Goal: Information Seeking & Learning: Learn about a topic

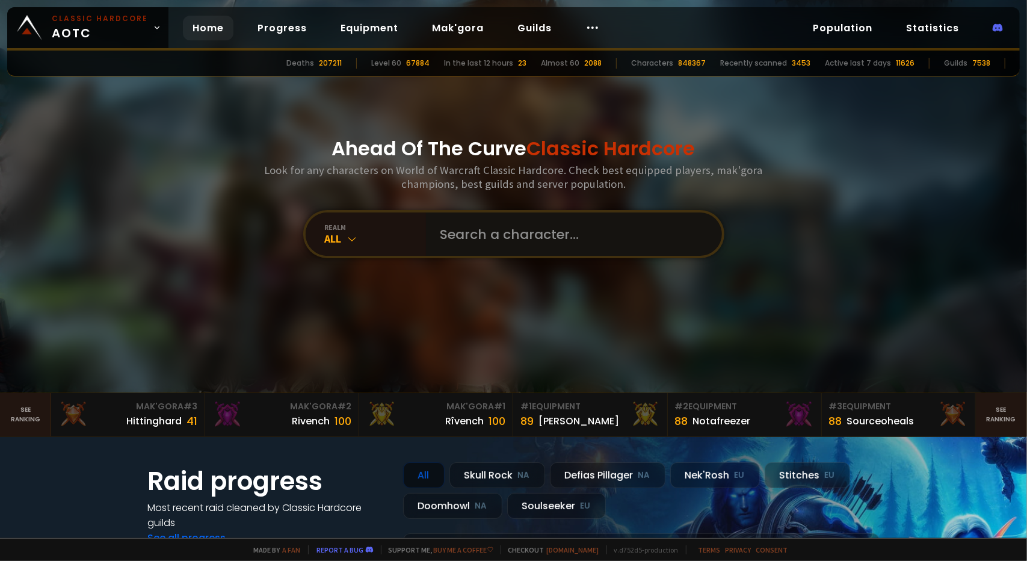
click at [476, 224] on input "text" at bounding box center [570, 233] width 274 height 43
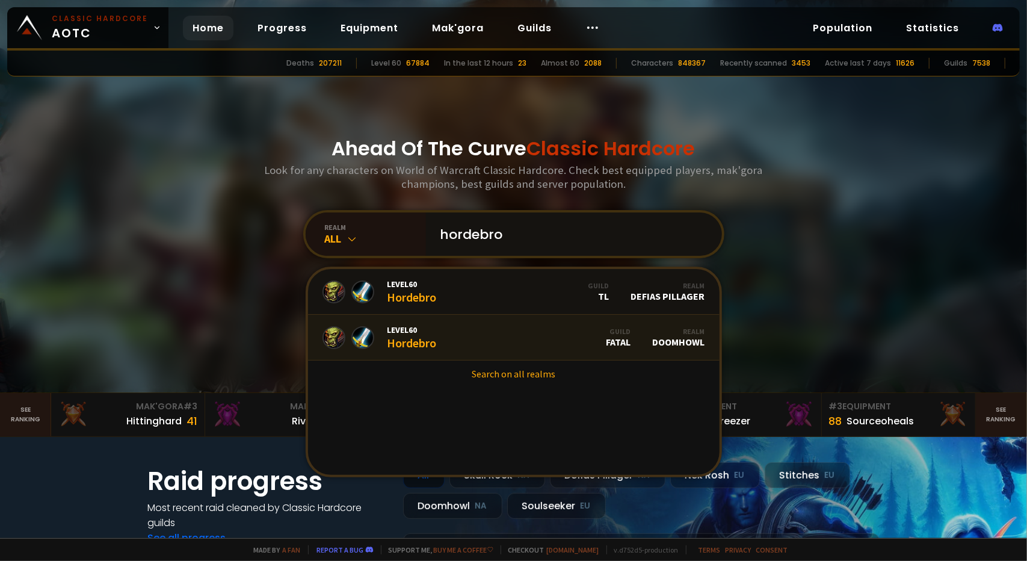
type input "hordebro"
click at [485, 334] on link "Level 60 Hordebro Guild Fatal Realm Doomhowl" at bounding box center [513, 338] width 411 height 46
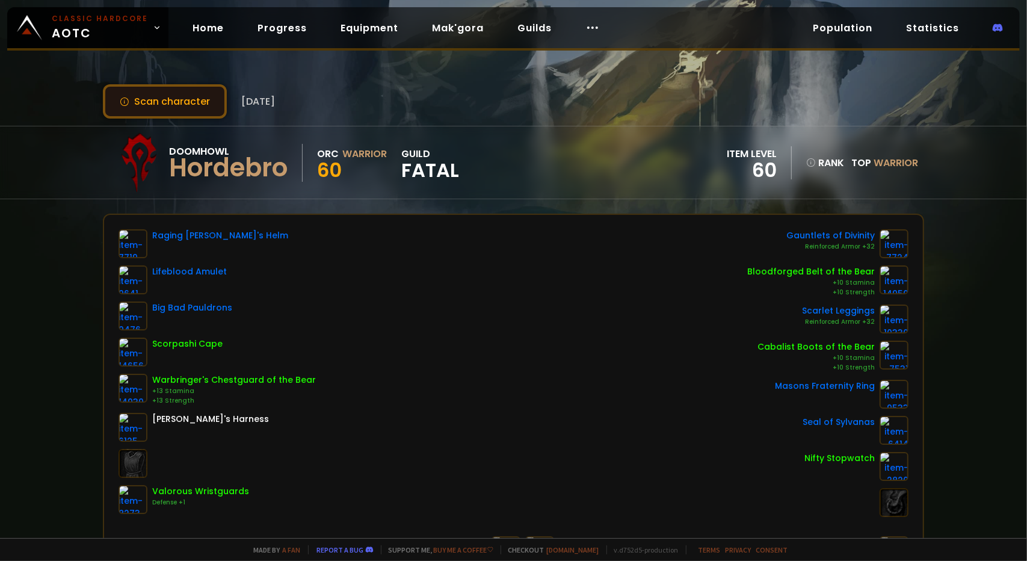
click at [141, 103] on button "Scan character" at bounding box center [165, 101] width 124 height 34
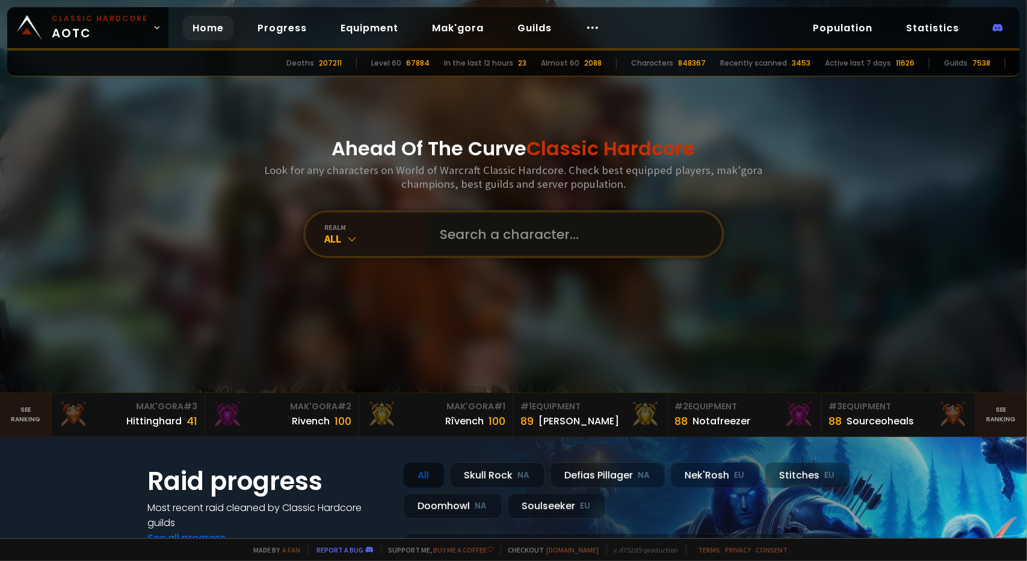
click at [513, 241] on input "text" at bounding box center [570, 233] width 274 height 43
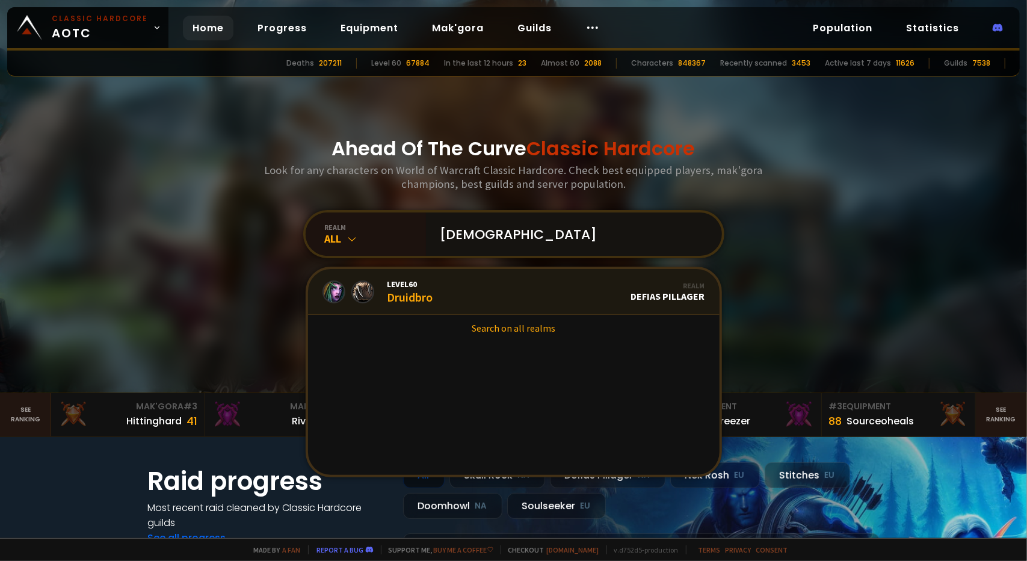
type input "[DEMOGRAPHIC_DATA]"
click at [419, 295] on div "Level 60 Druidbro" at bounding box center [410, 292] width 46 height 26
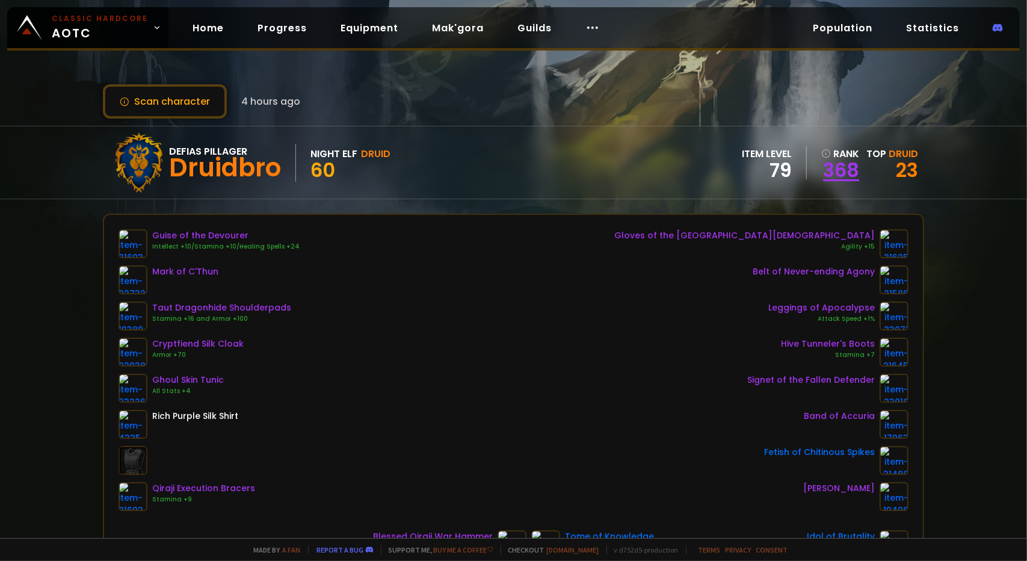
click at [835, 167] on link "368" at bounding box center [840, 170] width 38 height 18
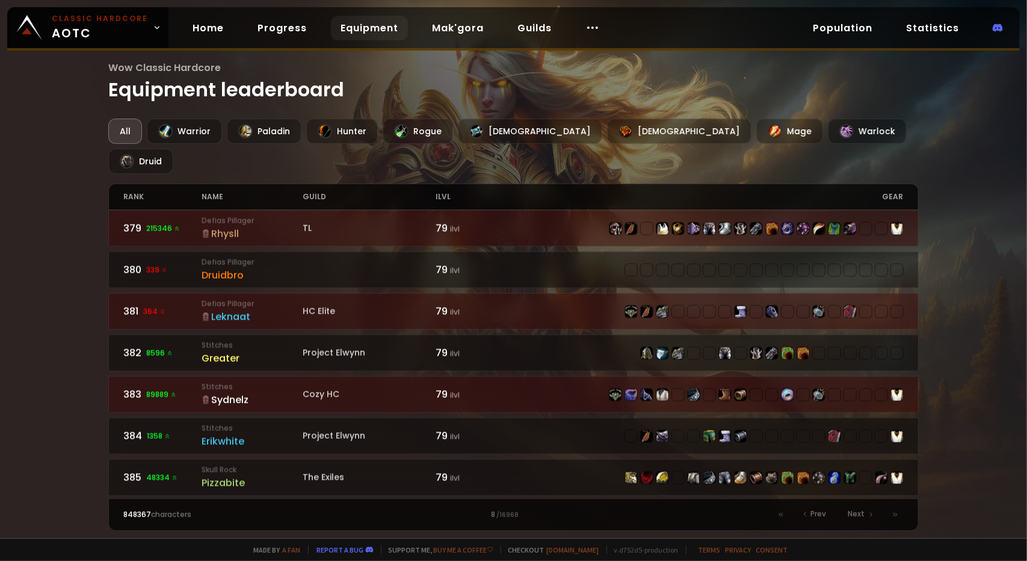
scroll to position [1168, 0]
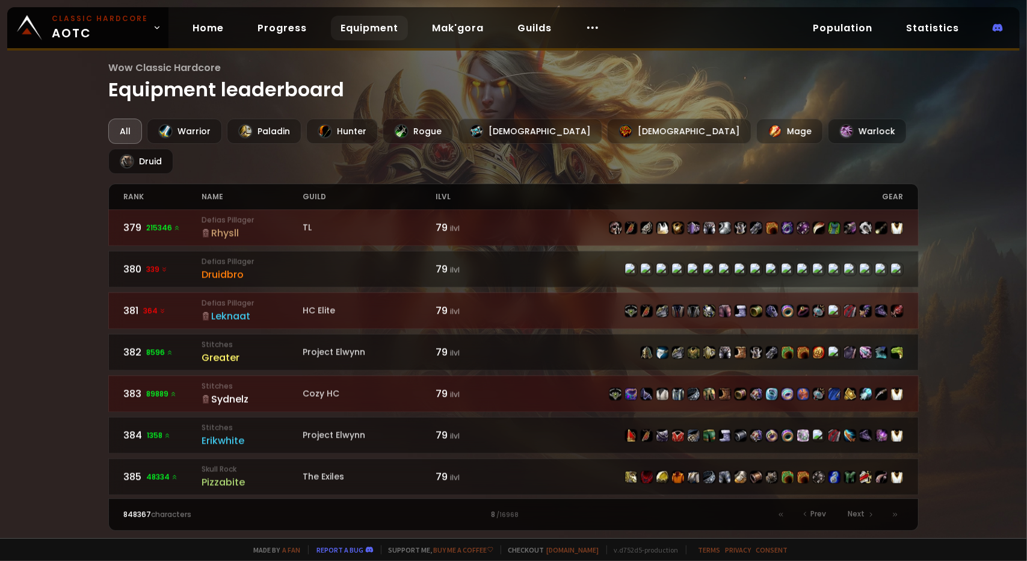
click at [173, 149] on div "Druid" at bounding box center [140, 161] width 65 height 25
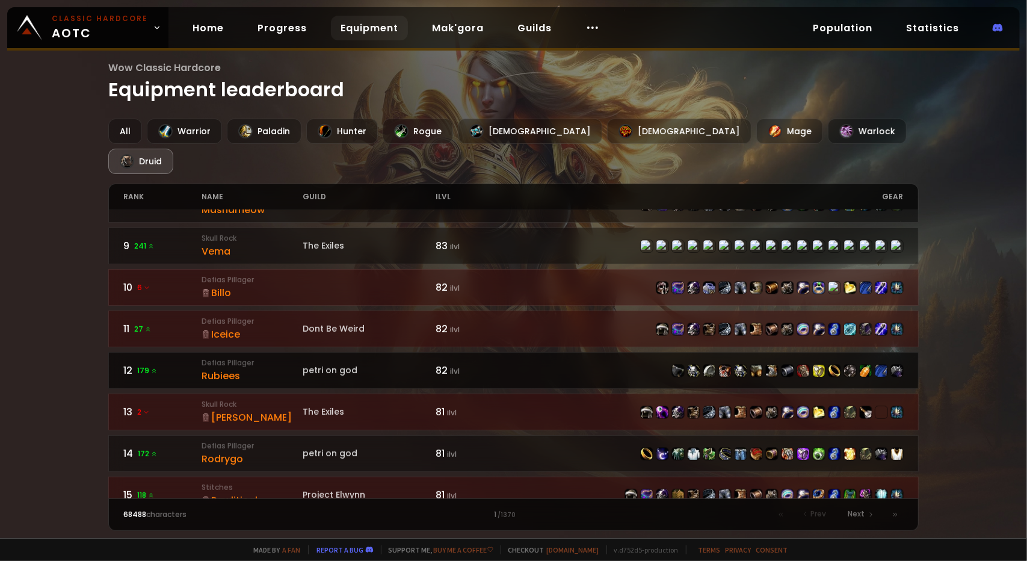
scroll to position [361, 0]
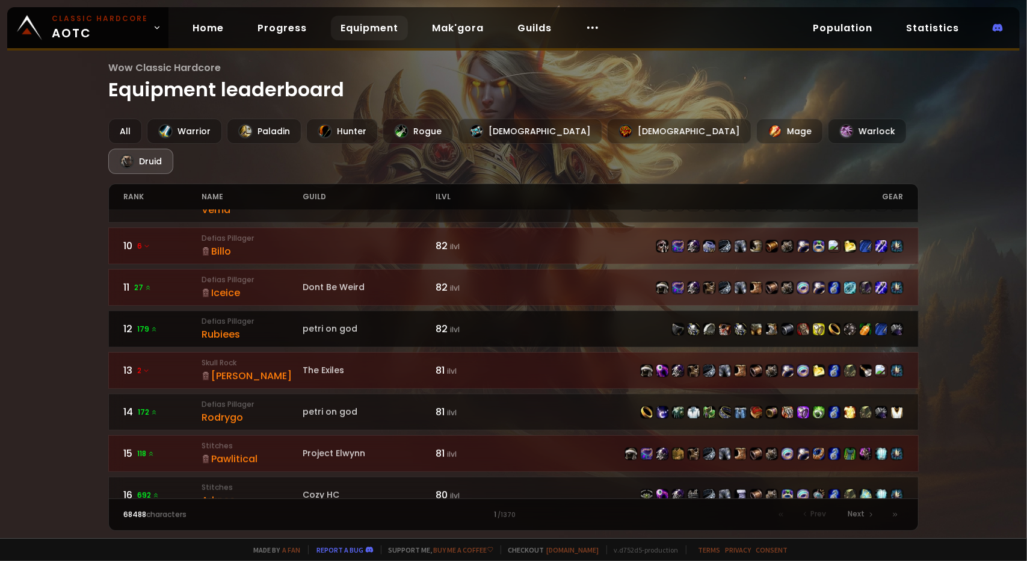
click at [286, 327] on div "Rubiees" at bounding box center [253, 334] width 102 height 15
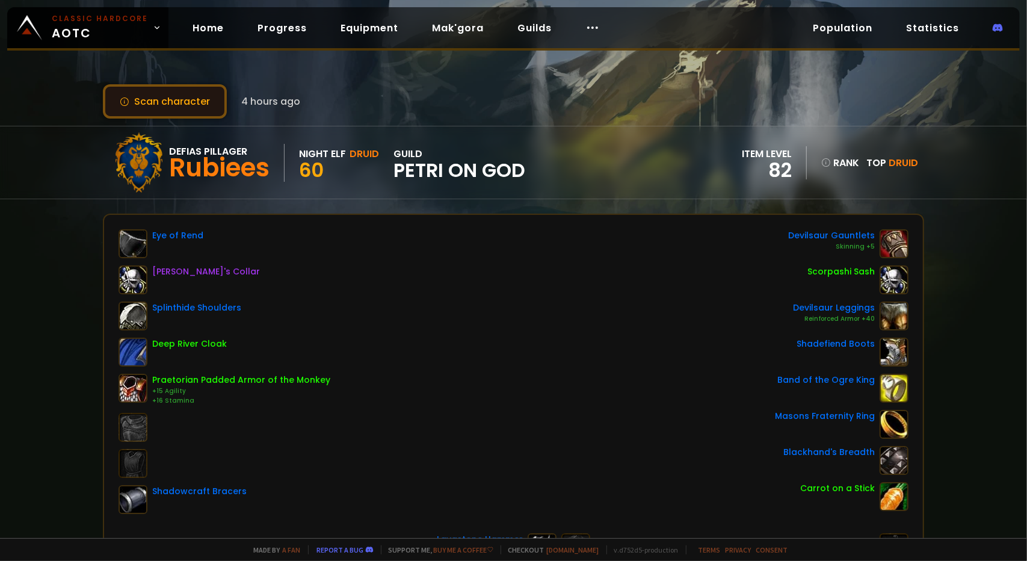
click at [153, 115] on button "Scan character" at bounding box center [165, 101] width 124 height 34
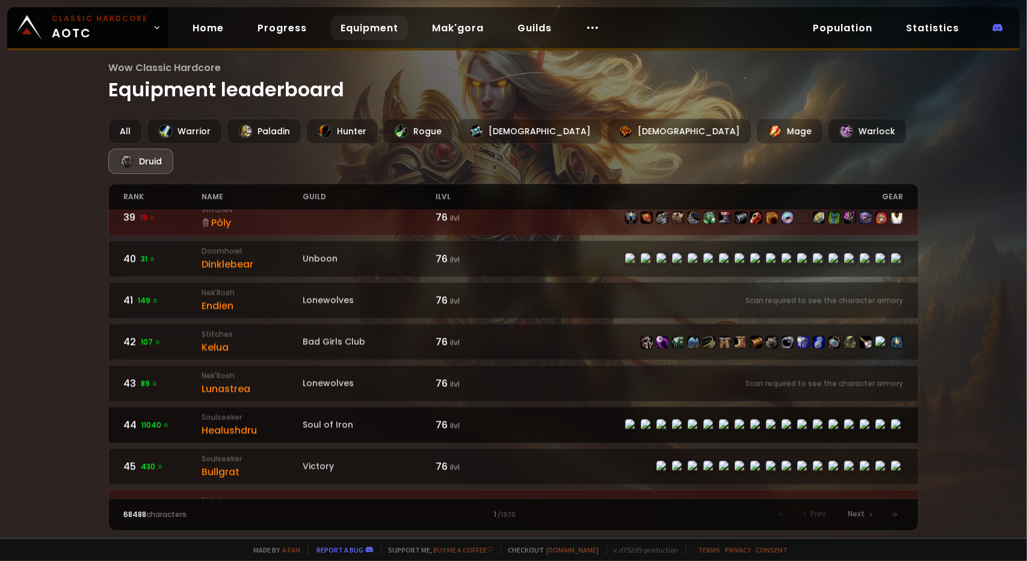
scroll to position [1689, 0]
